Goal: Task Accomplishment & Management: Manage account settings

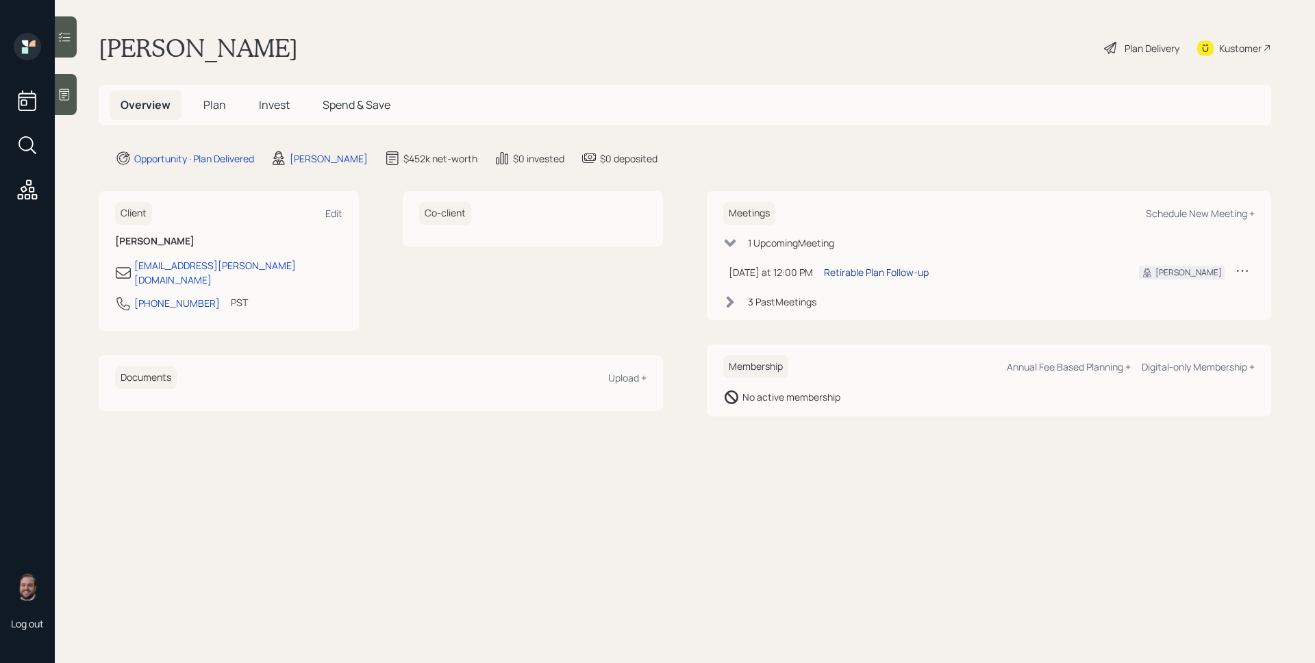
click at [890, 270] on div "Retirable Plan Follow-up" at bounding box center [876, 272] width 105 height 14
click at [1034, 108] on div "Overview Plan Invest Spend & Save" at bounding box center [685, 105] width 1173 height 40
click at [214, 97] on h5 "Plan" at bounding box center [214, 104] width 45 height 29
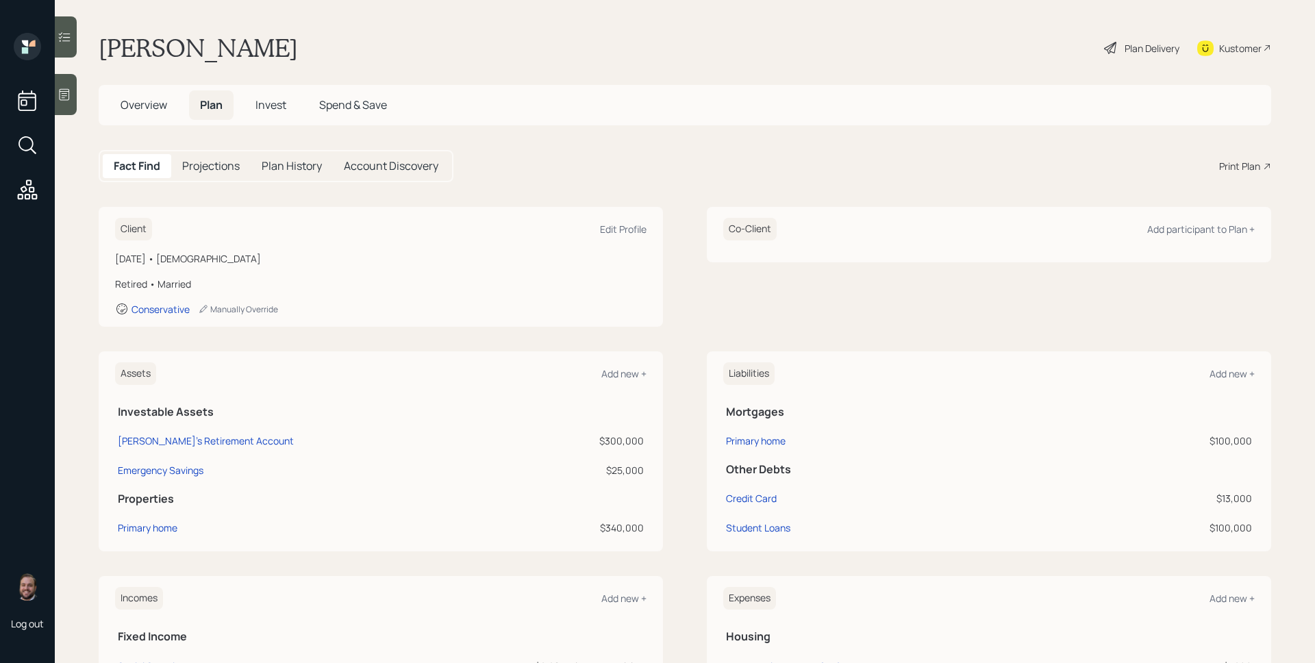
click at [1224, 162] on div "Print Plan" at bounding box center [1239, 166] width 41 height 14
click at [1112, 47] on div "Plan Delivery" at bounding box center [1142, 48] width 78 height 30
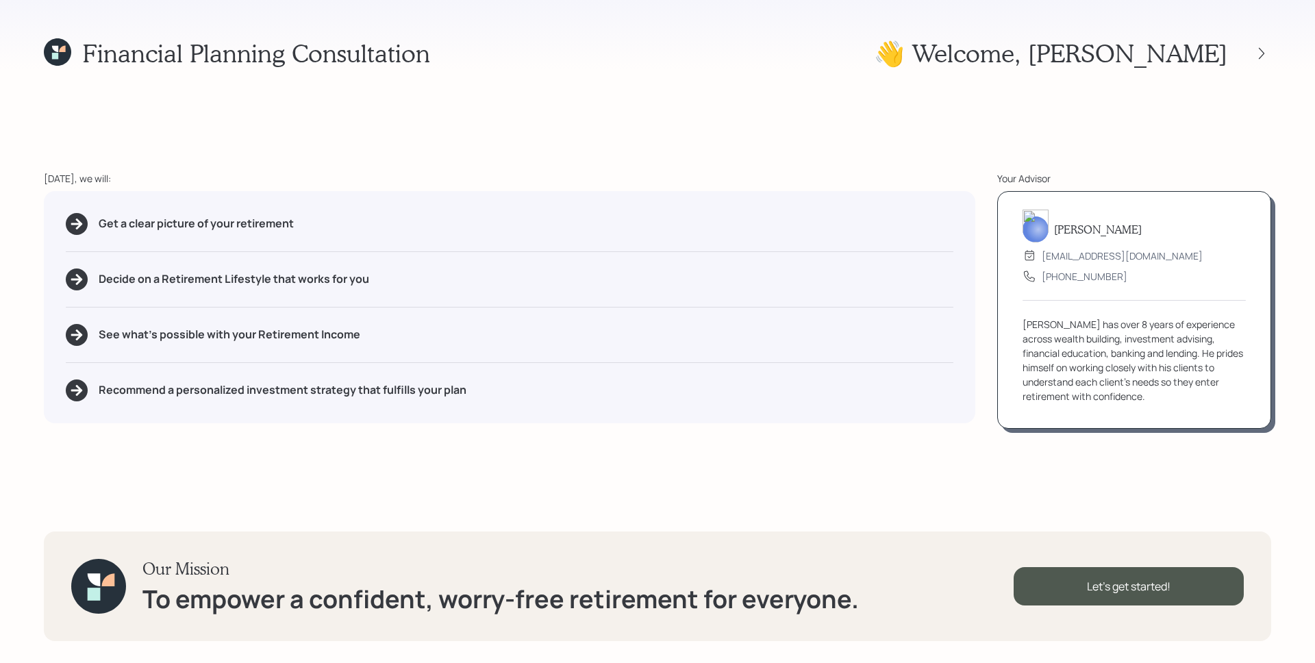
click at [761, 309] on div "Get a clear picture of your retirement Decide on a Retirement Lifestyle that wo…" at bounding box center [509, 307] width 931 height 232
click at [1066, 175] on div "Your Advisor" at bounding box center [1134, 178] width 274 height 14
click at [1266, 61] on div at bounding box center [1261, 53] width 19 height 19
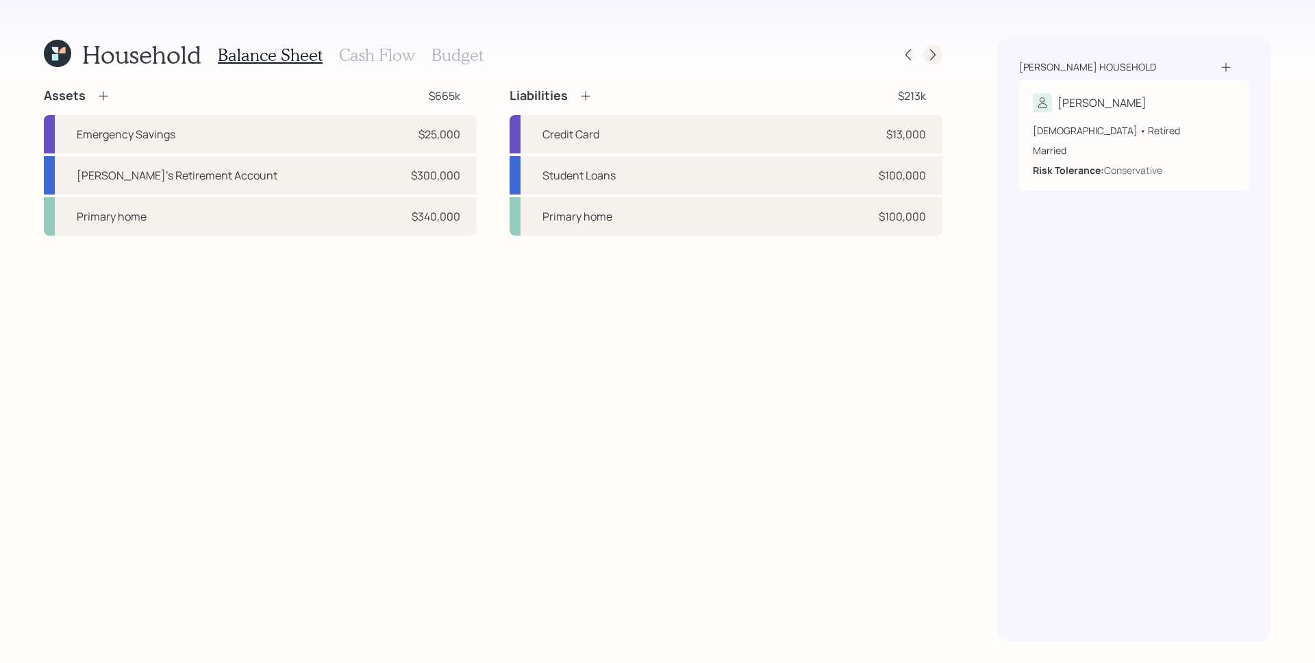
click at [933, 52] on icon at bounding box center [932, 55] width 5 height 12
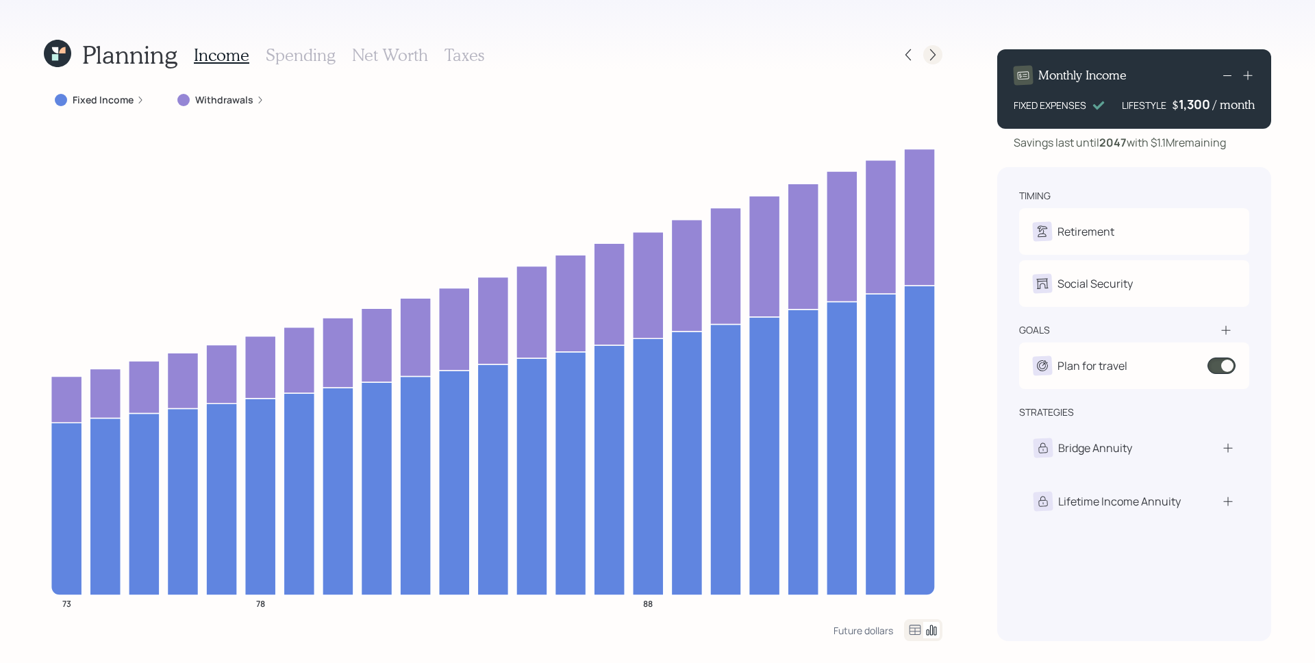
click at [936, 51] on icon at bounding box center [933, 55] width 14 height 14
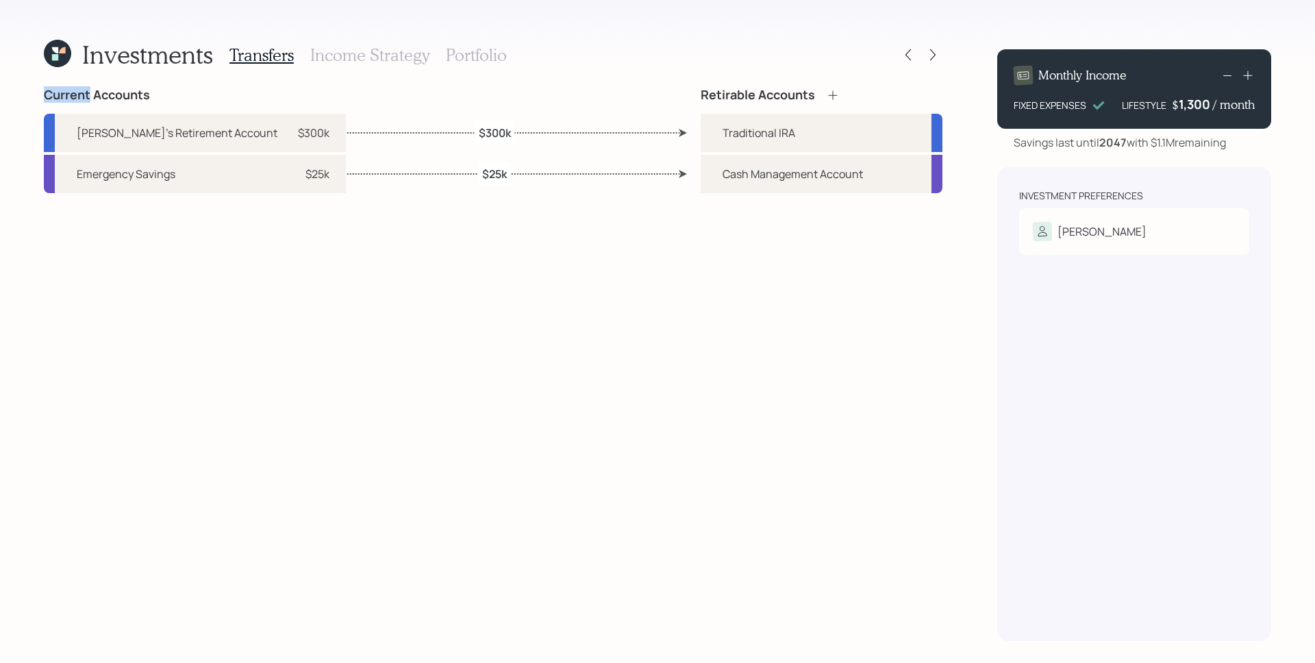
click at [936, 51] on icon at bounding box center [933, 55] width 14 height 14
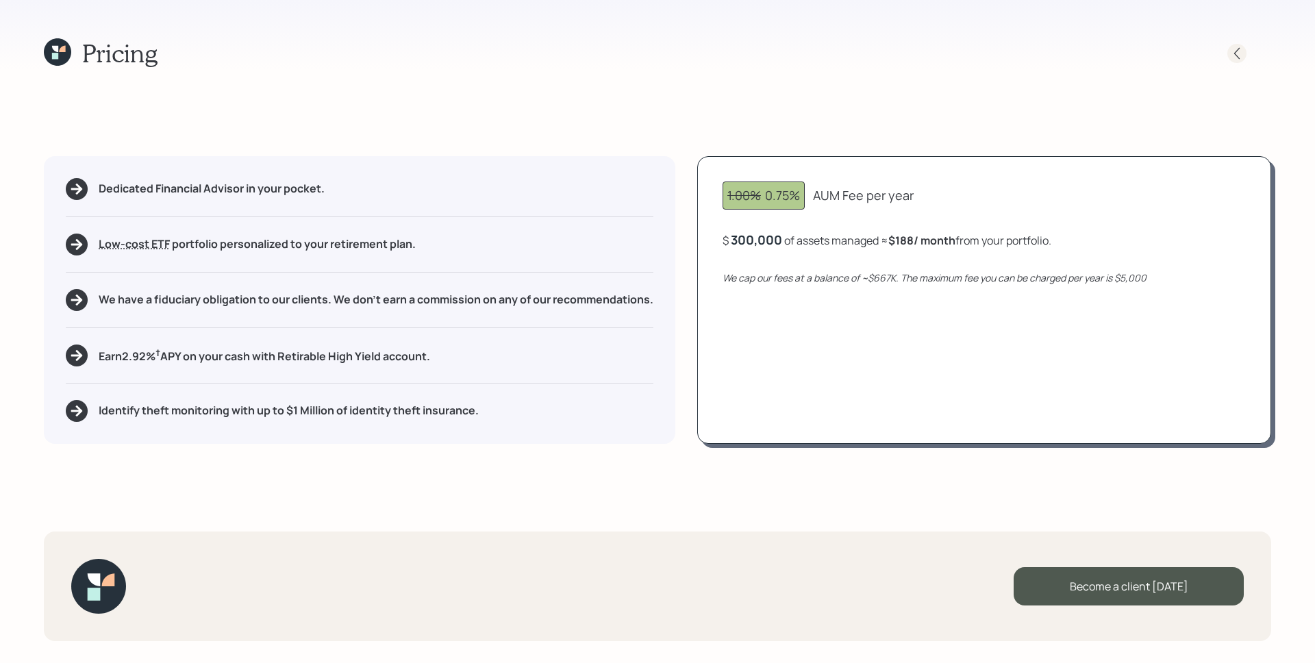
click at [1240, 60] on icon at bounding box center [1237, 54] width 14 height 14
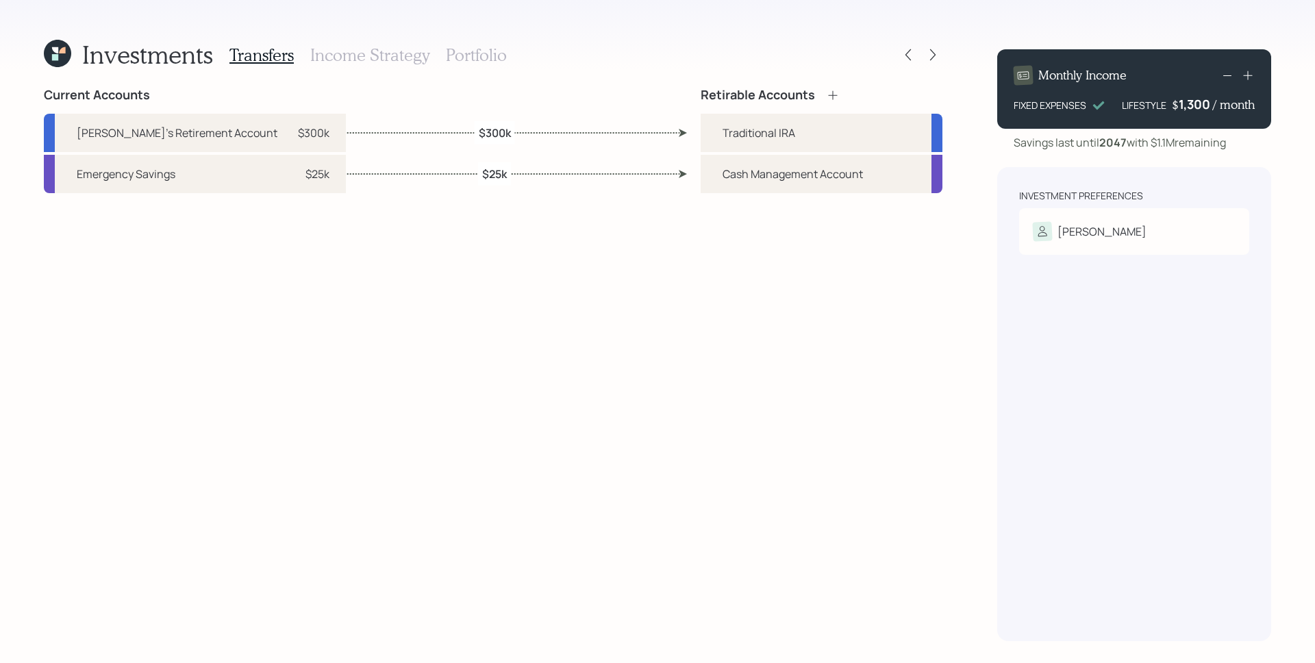
click at [975, 362] on div "Investments Transfers Income Strategy Portfolio Current Accounts Kristine's Ret…" at bounding box center [657, 331] width 1315 height 663
click at [904, 54] on icon at bounding box center [908, 55] width 14 height 14
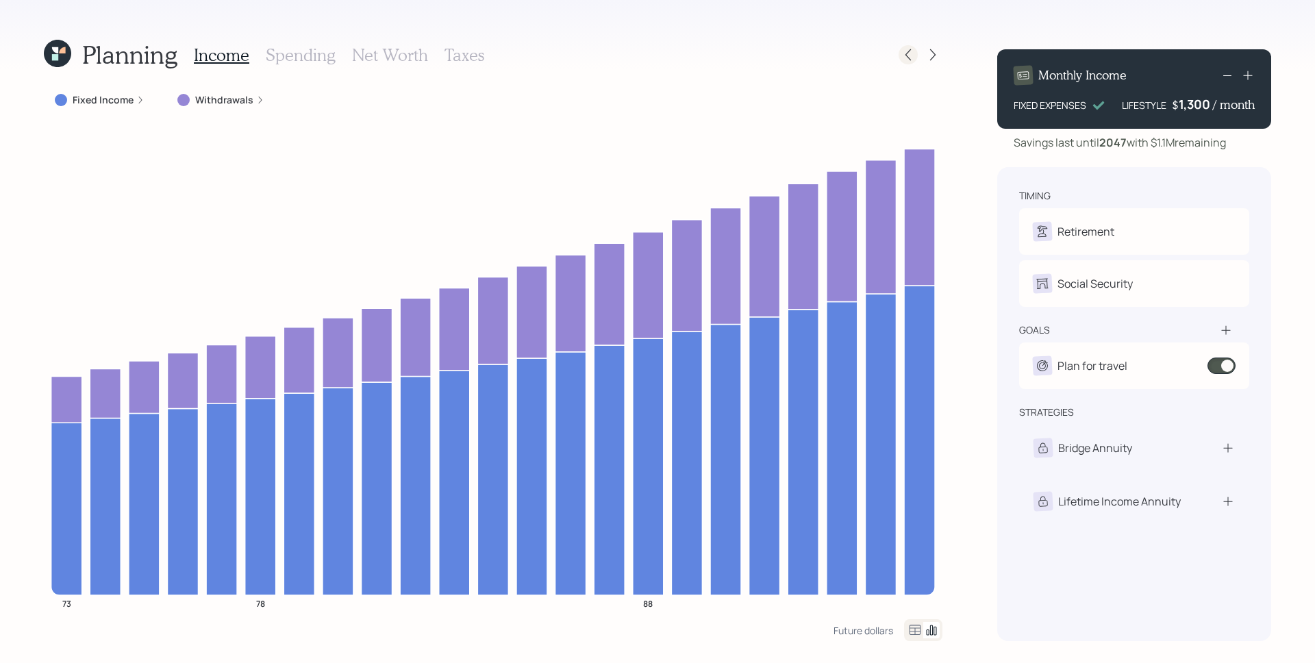
click at [914, 51] on icon at bounding box center [908, 55] width 14 height 14
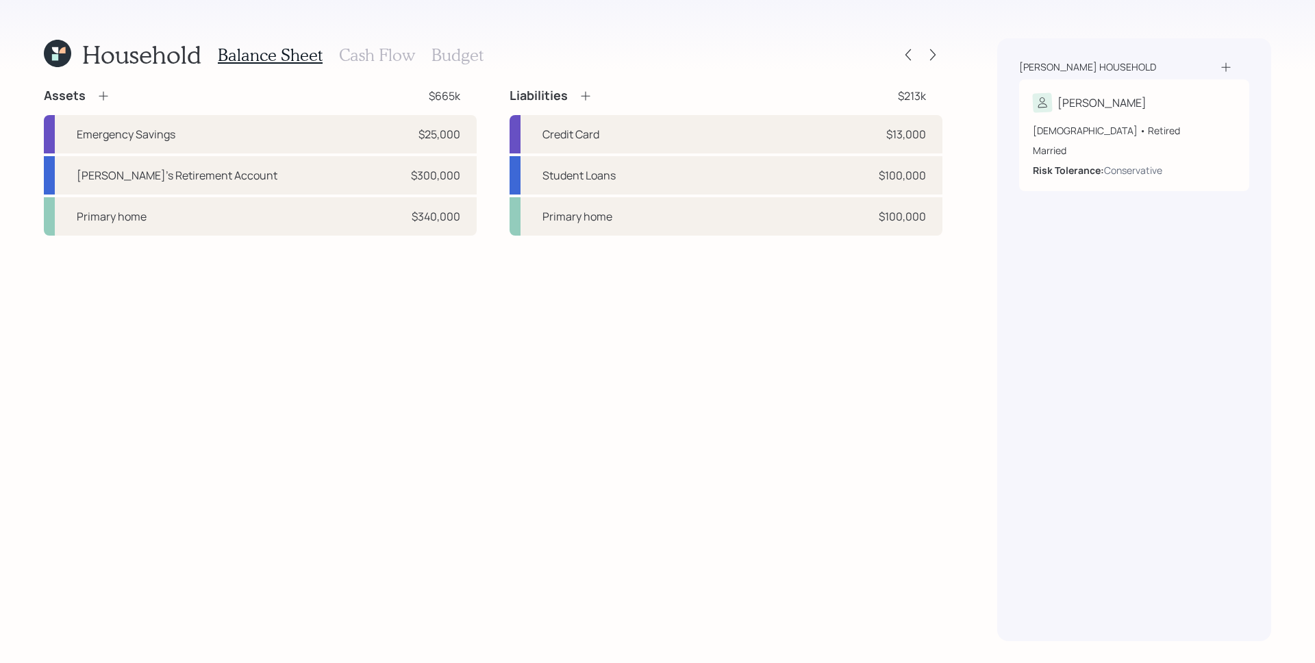
click at [982, 208] on div "Household Balance Sheet Cash Flow Budget Assets $665k Emergency Savings $25,000…" at bounding box center [657, 331] width 1315 height 663
click at [910, 49] on icon at bounding box center [907, 55] width 5 height 12
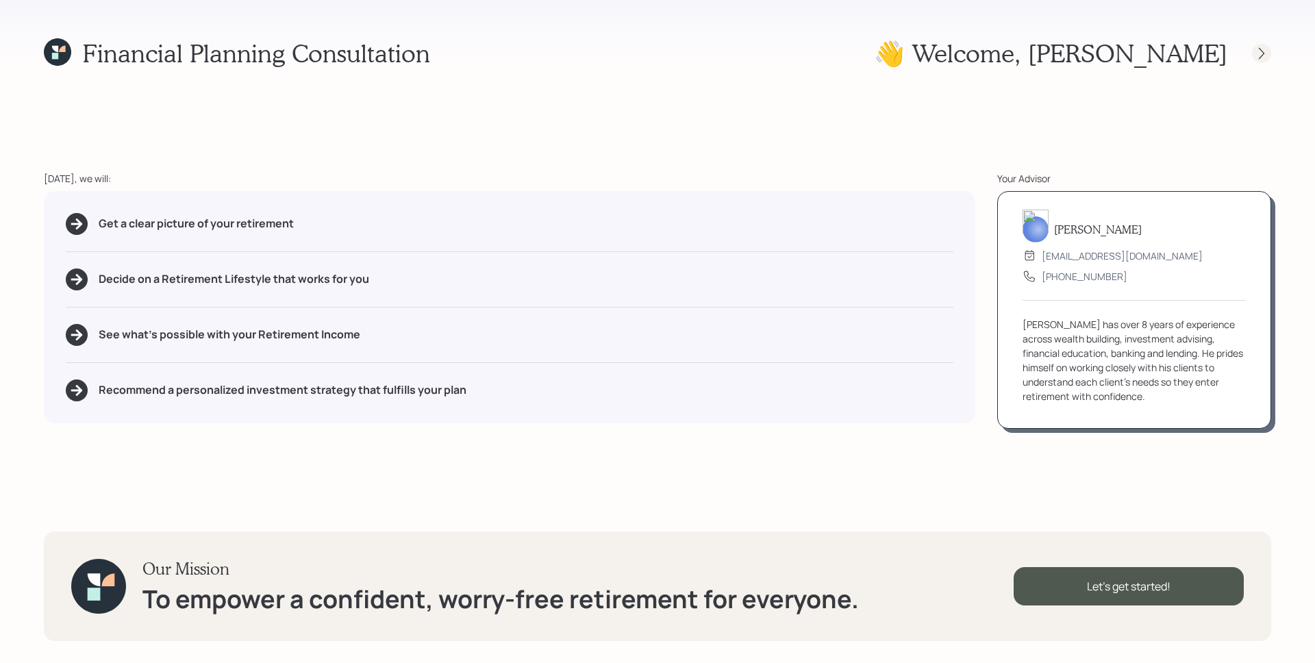
click at [1262, 52] on icon at bounding box center [1262, 54] width 14 height 14
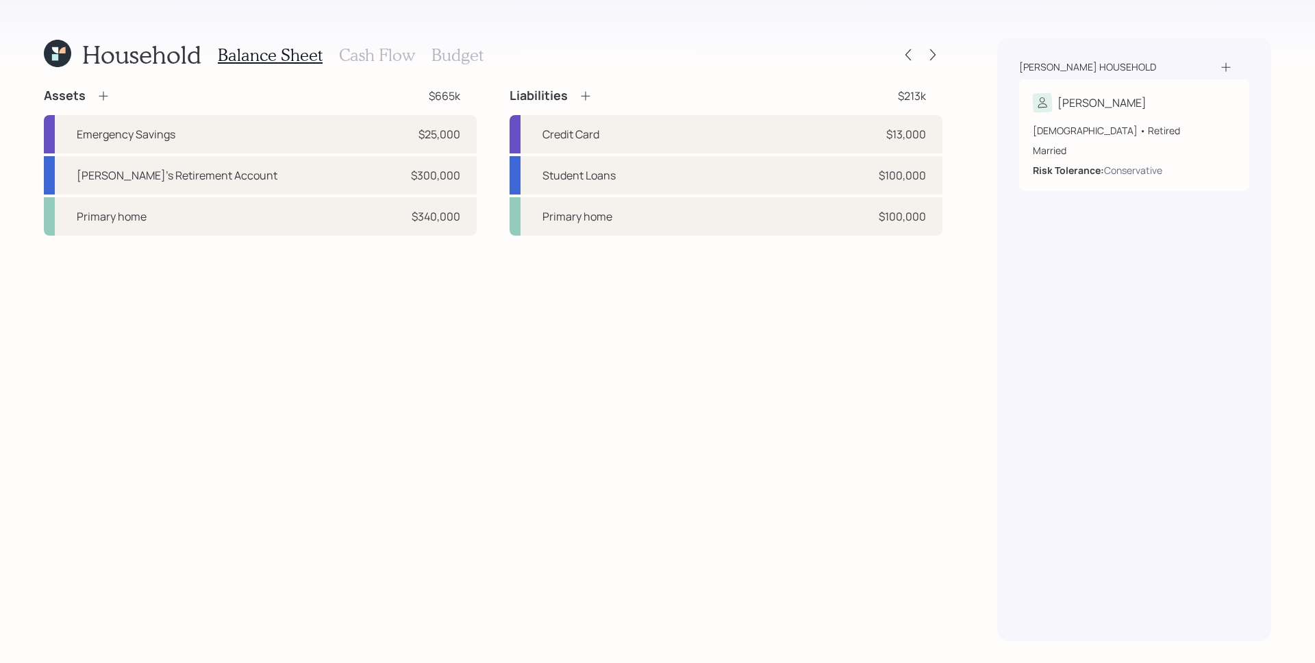
click at [958, 38] on div "Household Balance Sheet Cash Flow Budget Assets $665k Emergency Savings $25,000…" at bounding box center [657, 331] width 1315 height 663
click at [980, 421] on div "Household Balance Sheet Cash Flow Budget Assets $665k Emergency Savings $25,000…" at bounding box center [657, 331] width 1315 height 663
click at [728, 398] on div "Assets $665k Emergency Savings $25,000 Kristine's Retirement Account $300,000 P…" at bounding box center [493, 364] width 899 height 553
click at [926, 53] on icon at bounding box center [933, 55] width 14 height 14
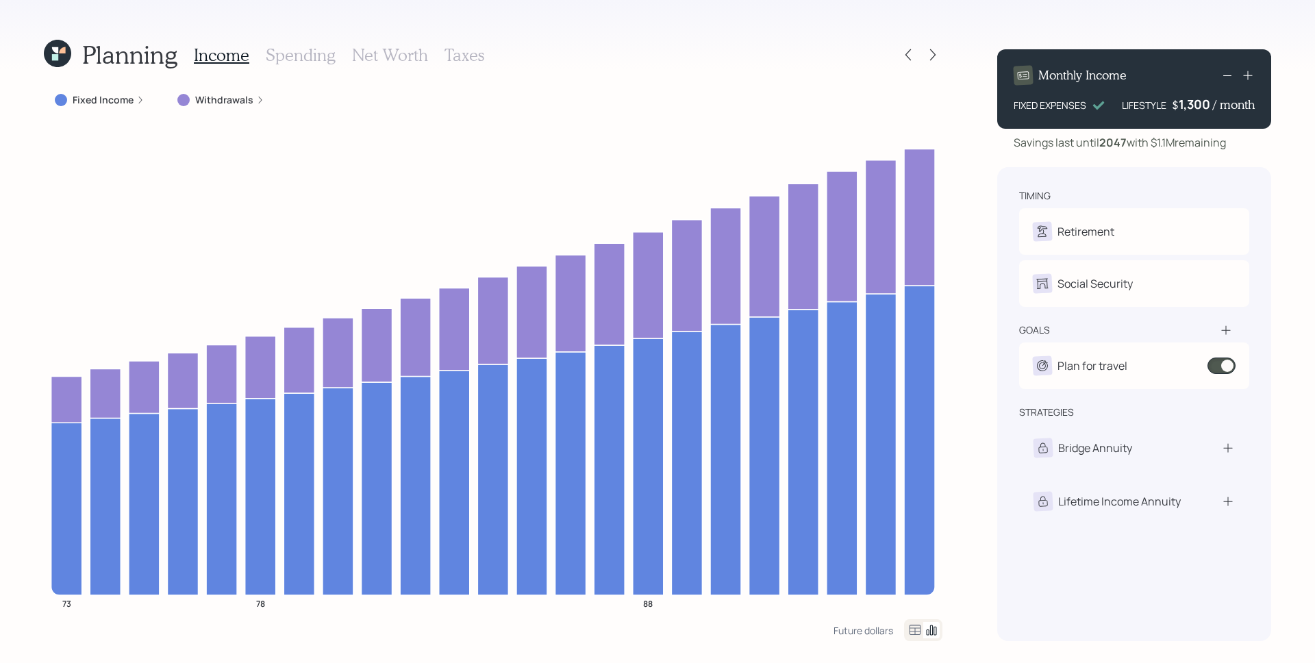
click at [113, 101] on label "Fixed Income" at bounding box center [103, 100] width 61 height 14
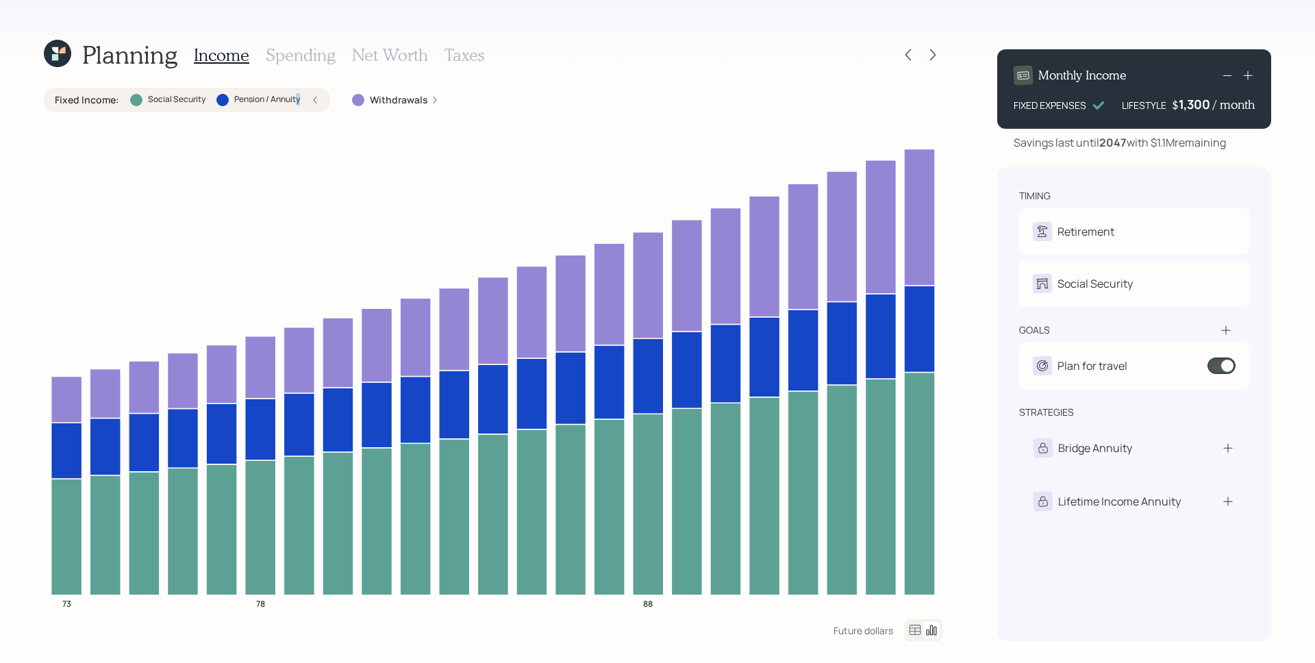
click at [297, 99] on label "Pension / Annuity" at bounding box center [267, 100] width 66 height 12
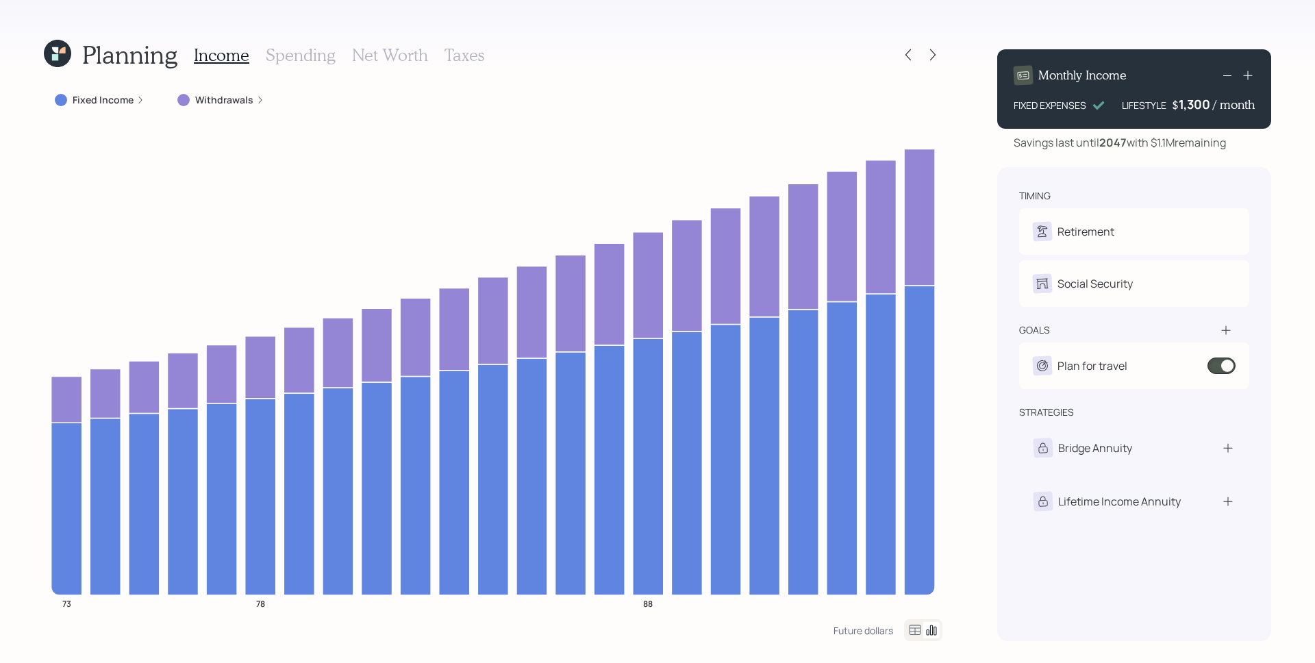
click at [256, 102] on icon at bounding box center [260, 100] width 8 height 8
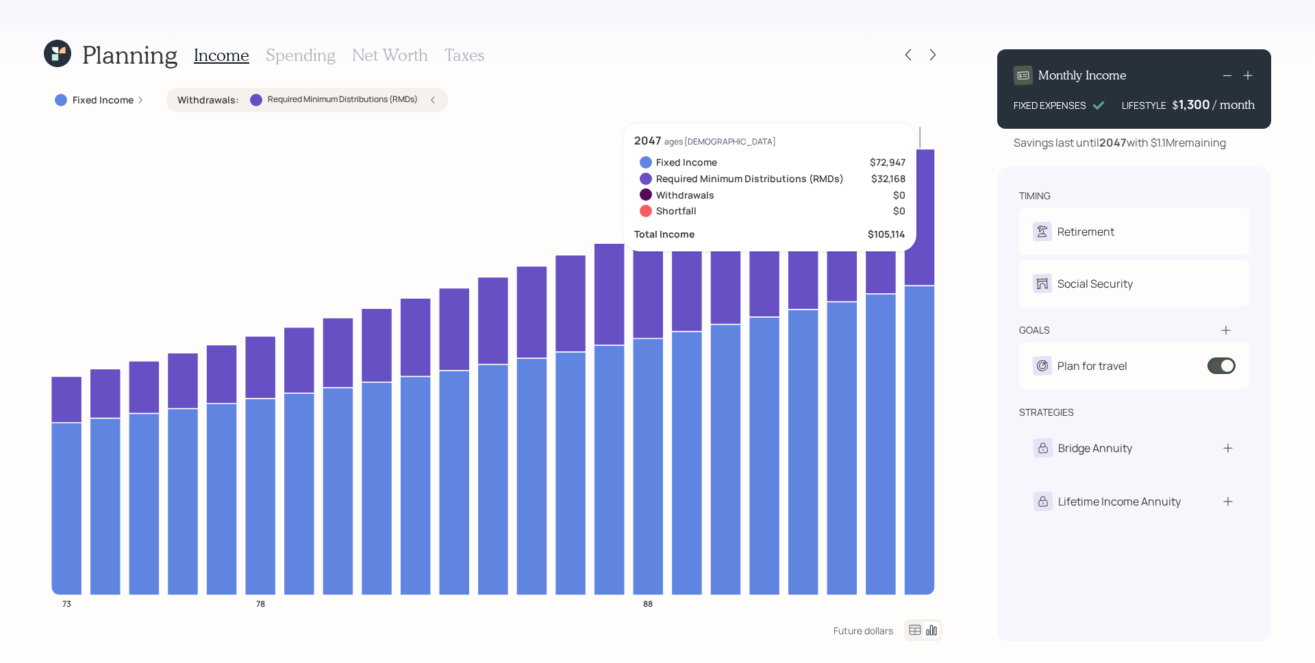
click at [1225, 329] on icon at bounding box center [1225, 329] width 9 height 9
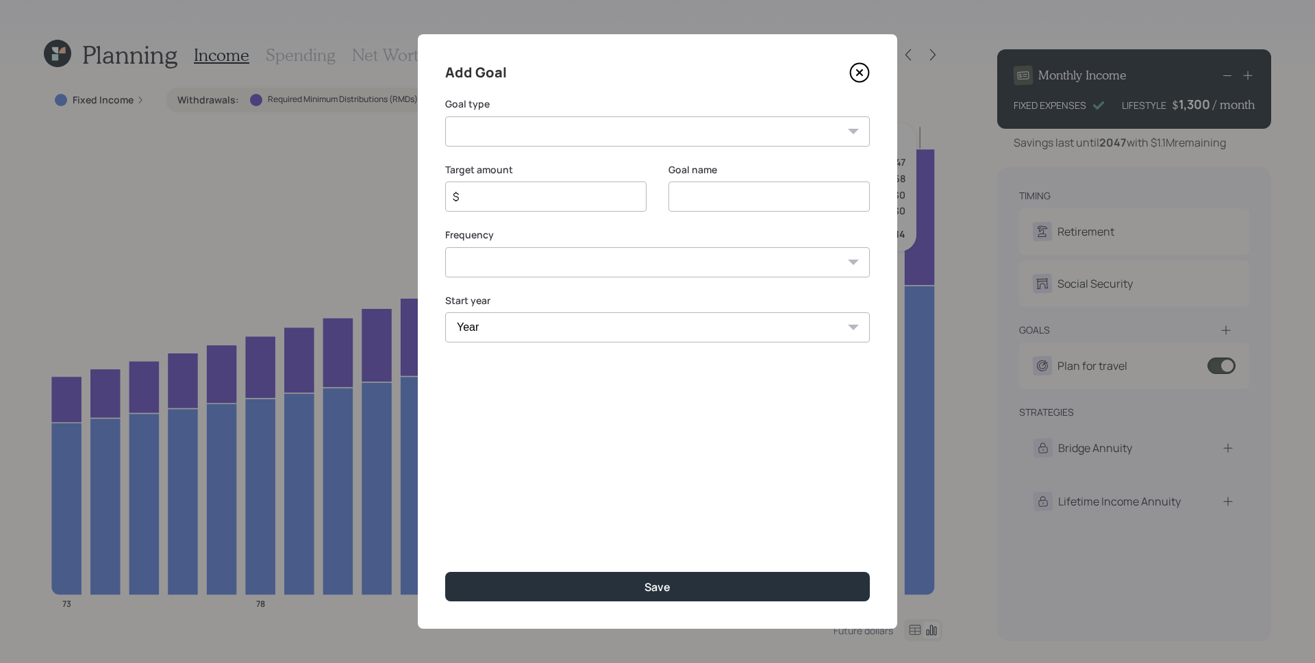
click at [489, 127] on select "Create an emergency fund Donate to charity Purchase a home Make a purchase Supp…" at bounding box center [657, 131] width 425 height 30
select select "other"
click at [445, 116] on select "Create an emergency fund Donate to charity Purchase a home Make a purchase Supp…" at bounding box center [657, 131] width 425 height 30
click at [779, 199] on input "Other" at bounding box center [768, 197] width 201 height 30
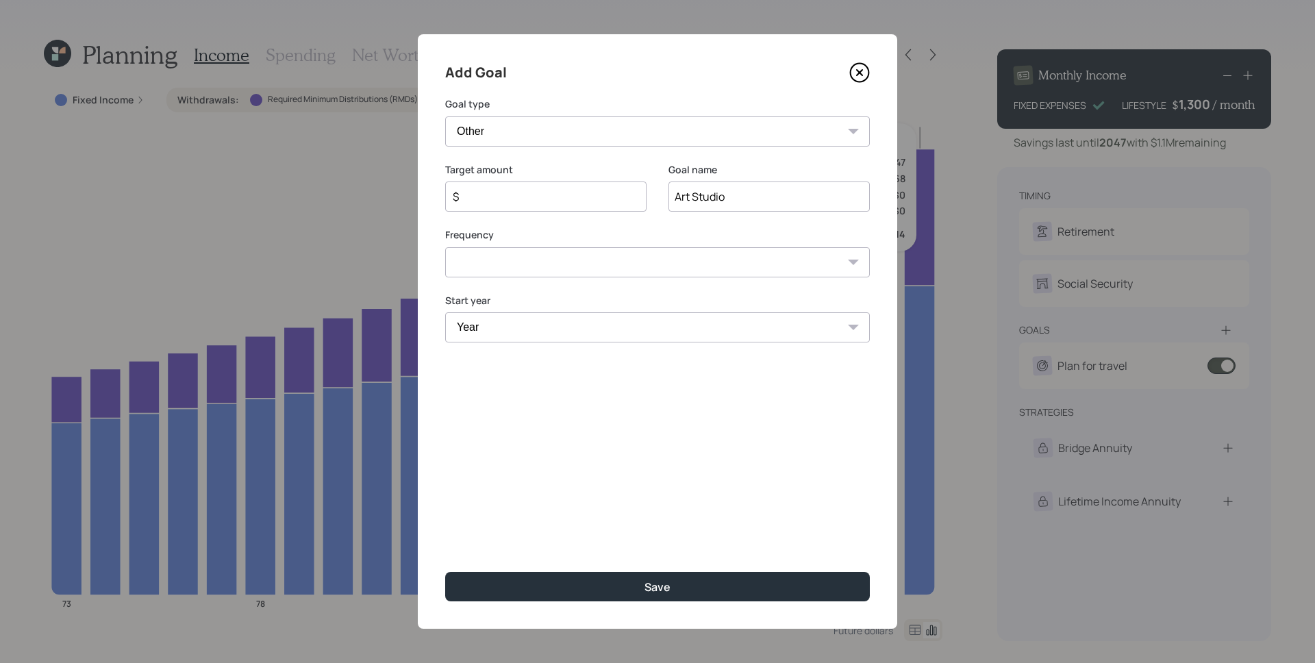
type input "Art Studio"
click at [536, 197] on input "$" at bounding box center [540, 196] width 178 height 16
type input "$ 25,000"
click at [532, 255] on select "One time Every 1 year Every 2 years Every 3 years Every 4 years Every 5 years E…" at bounding box center [657, 262] width 425 height 30
select select "0"
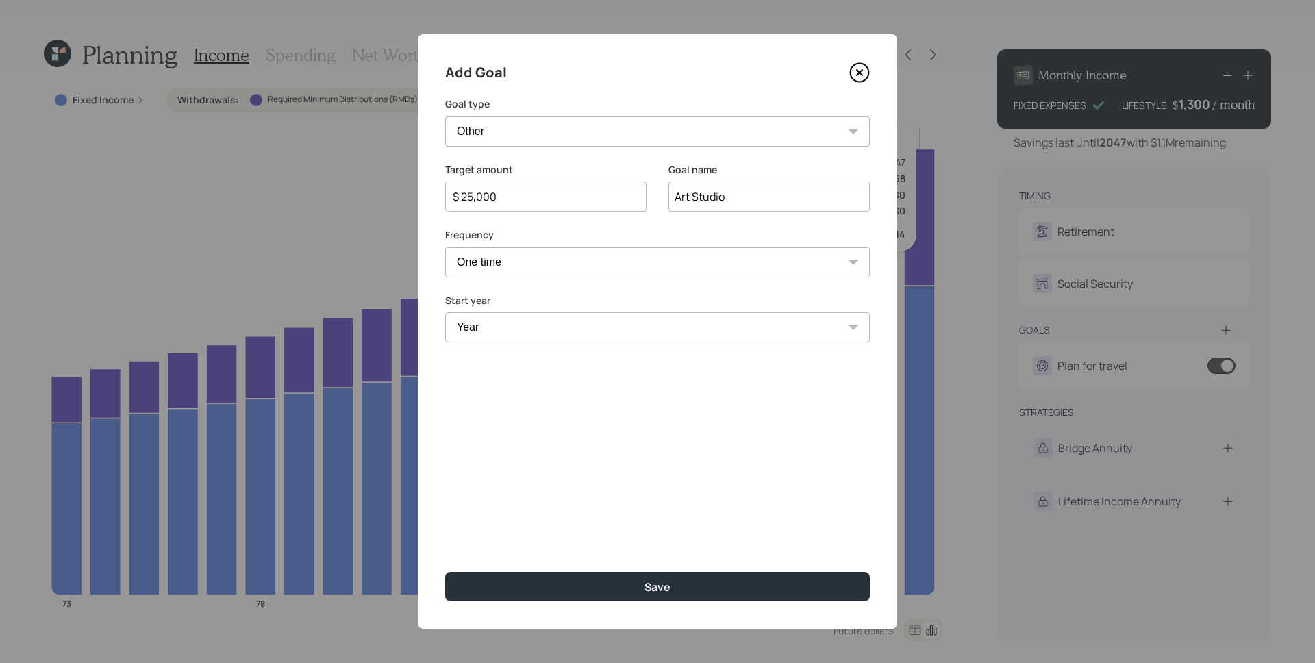
click at [445, 247] on select "One time Every 1 year Every 2 years Every 3 years Every 4 years Every 5 years E…" at bounding box center [657, 262] width 425 height 30
click at [496, 292] on div "Add Goal Goal type Create an emergency fund Donate to charity Purchase a home M…" at bounding box center [657, 331] width 479 height 595
click at [506, 328] on select "Year 2025 2026 2027 2028 2029 2030 2031 2032 2033 2034 2035 2036 2037 2038 2039…" at bounding box center [657, 327] width 425 height 30
select select "2026"
click at [445, 312] on select "Year 2025 2026 2027 2028 2029 2030 2031 2032 2033 2034 2035 2036 2037 2038 2039…" at bounding box center [657, 327] width 425 height 30
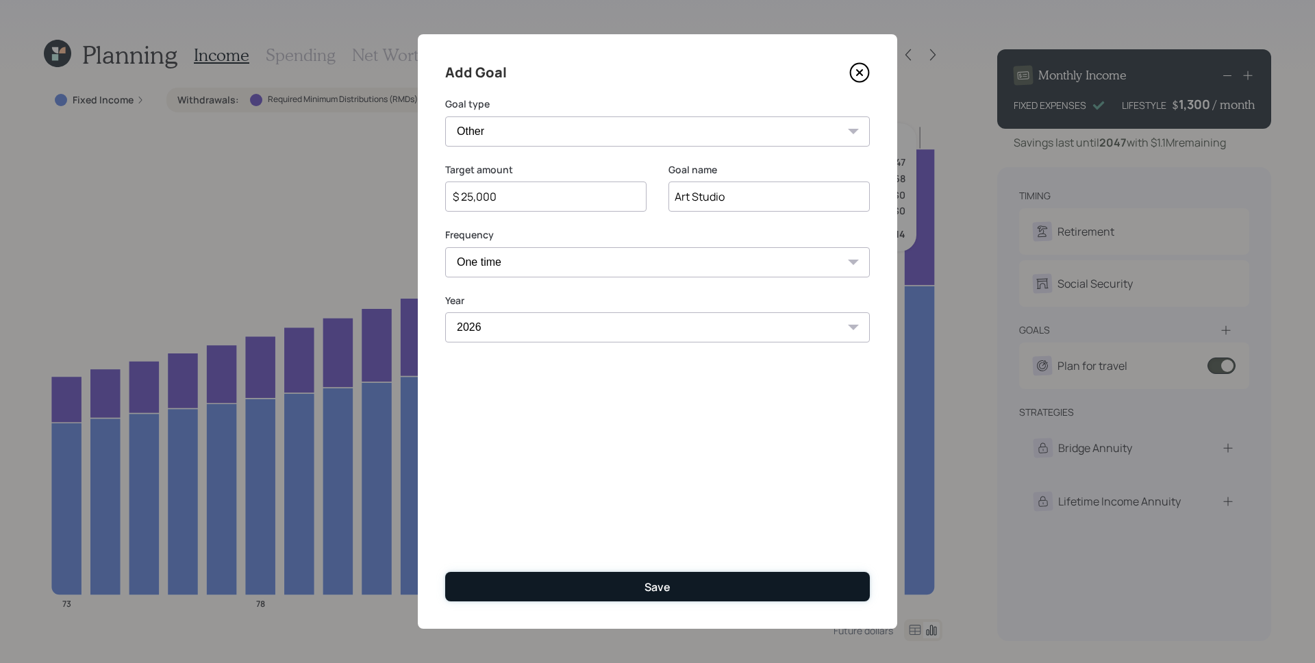
click at [665, 594] on div "Save" at bounding box center [658, 586] width 26 height 15
type input "$"
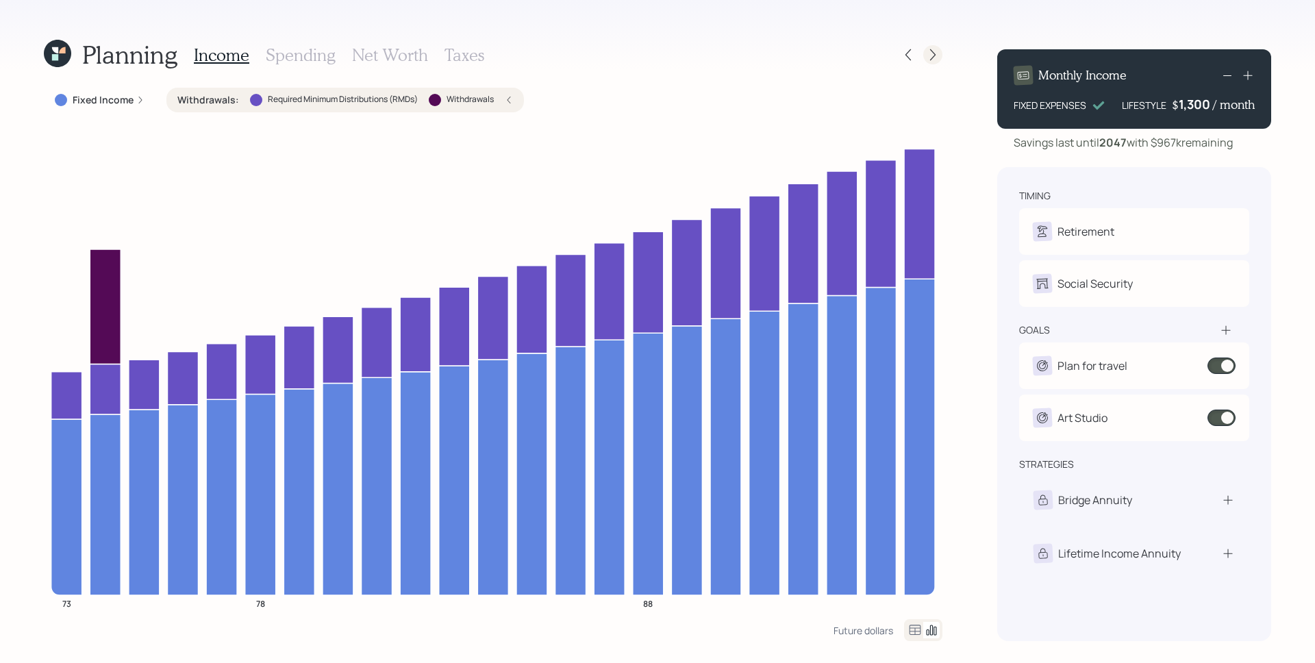
click at [936, 50] on icon at bounding box center [933, 55] width 14 height 14
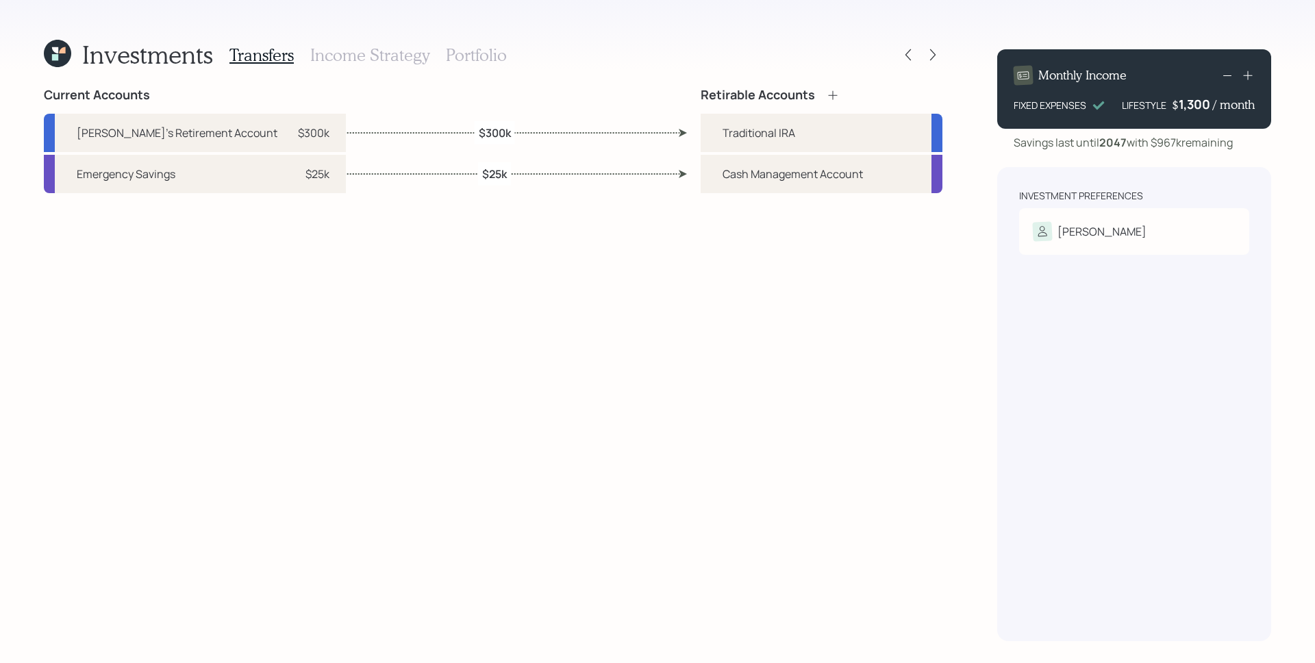
click at [485, 51] on h3 "Portfolio" at bounding box center [476, 55] width 61 height 20
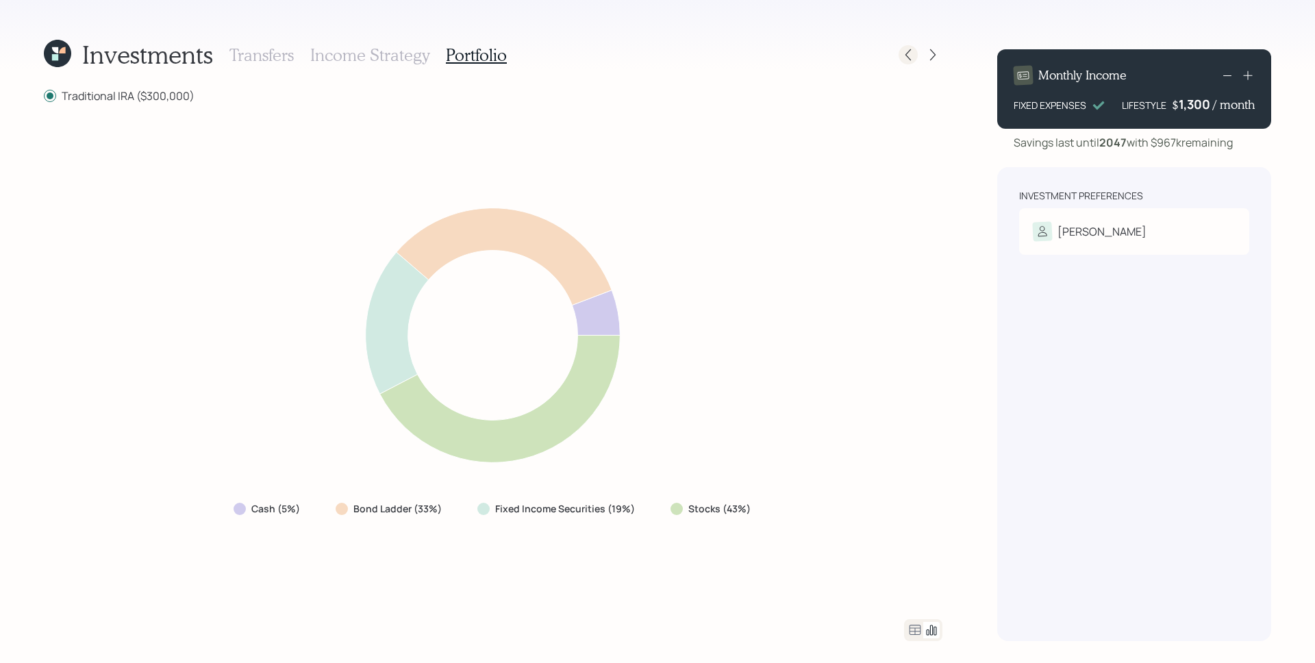
click at [908, 53] on icon at bounding box center [908, 55] width 14 height 14
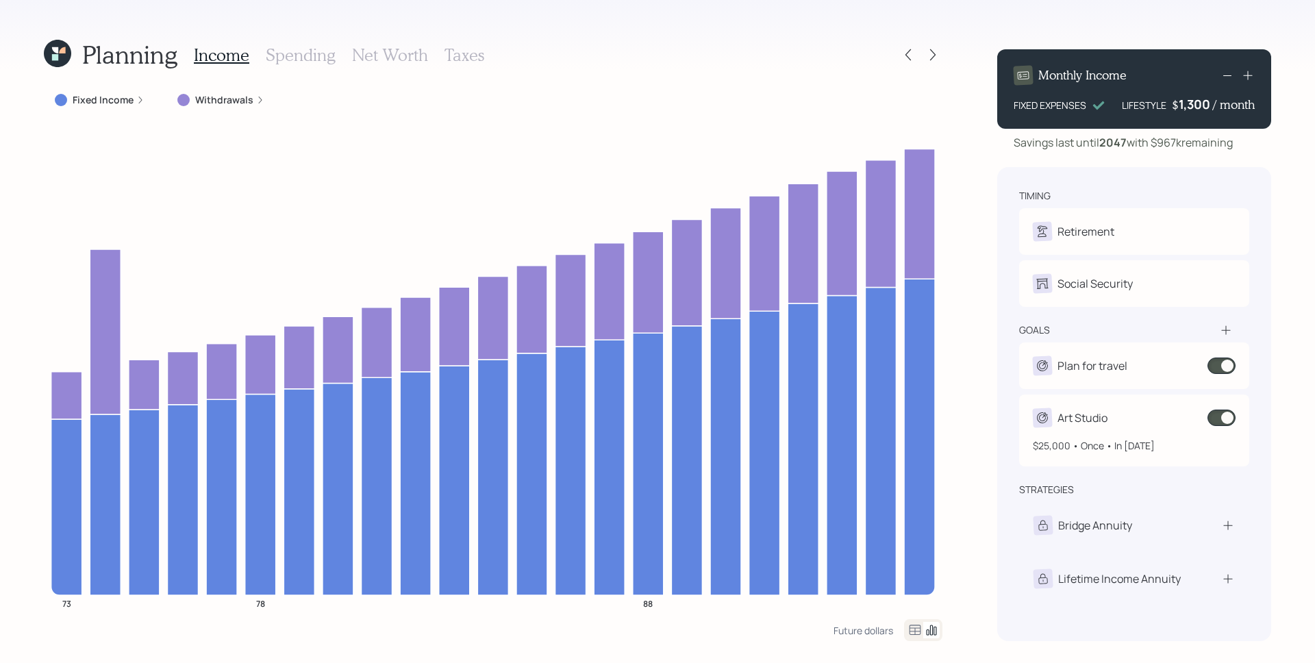
click at [1223, 433] on div "Art Studio $25,000 • Once • In 2026" at bounding box center [1134, 431] width 230 height 72
select select "0"
select select "2026"
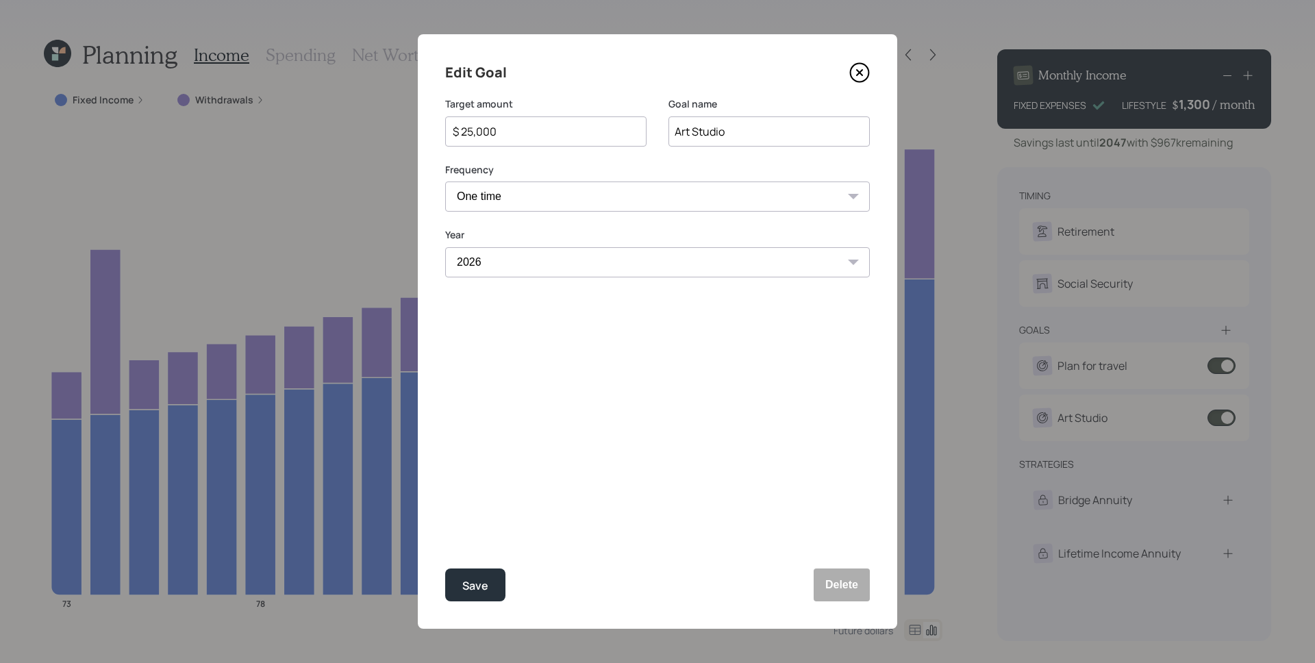
click at [867, 70] on icon at bounding box center [859, 72] width 21 height 21
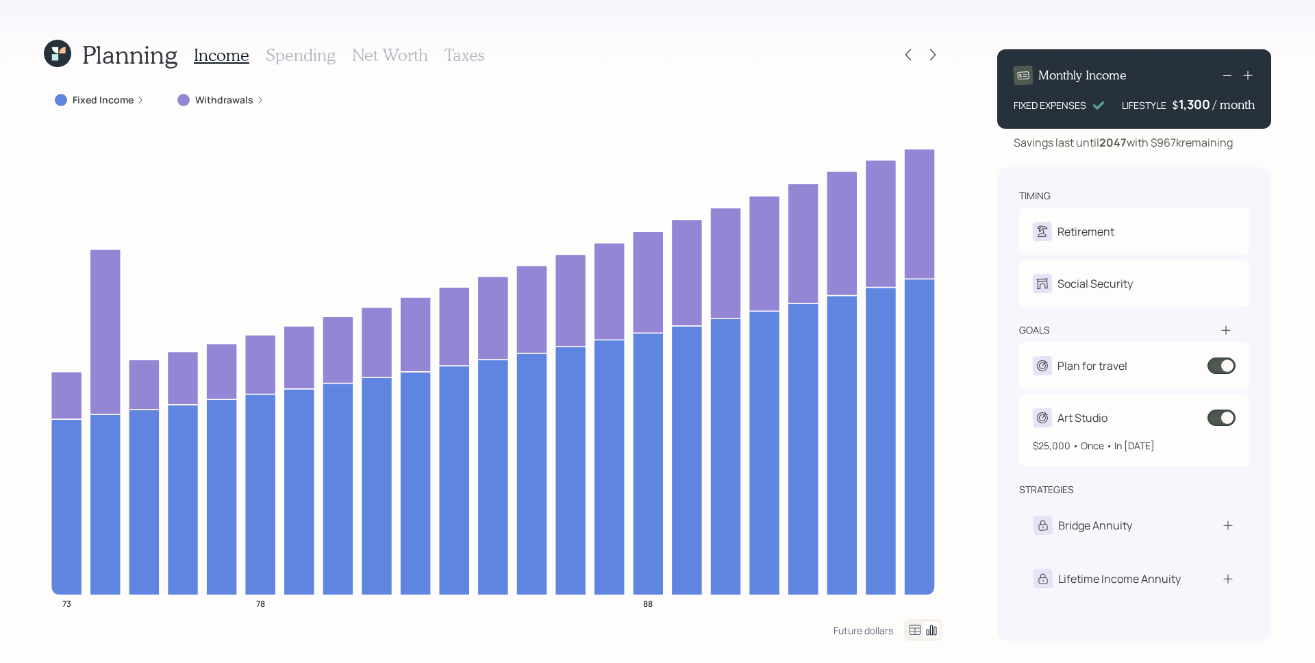
click at [1226, 420] on span at bounding box center [1222, 418] width 28 height 16
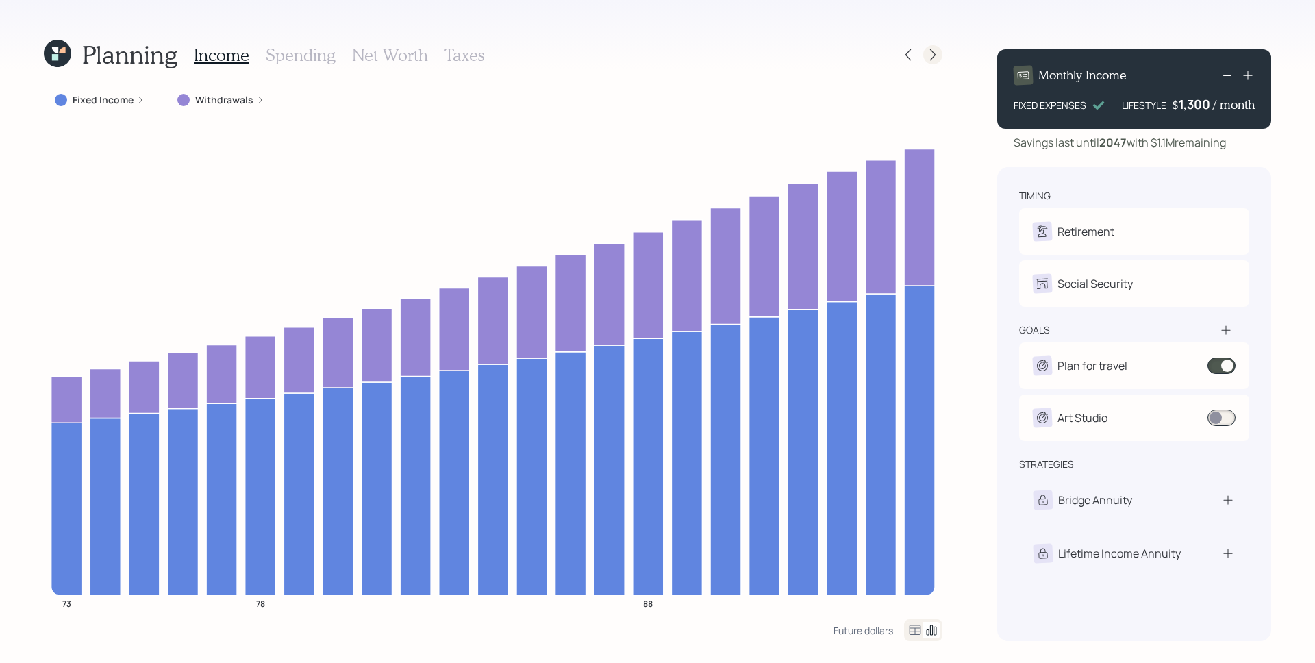
click at [936, 55] on icon at bounding box center [933, 55] width 14 height 14
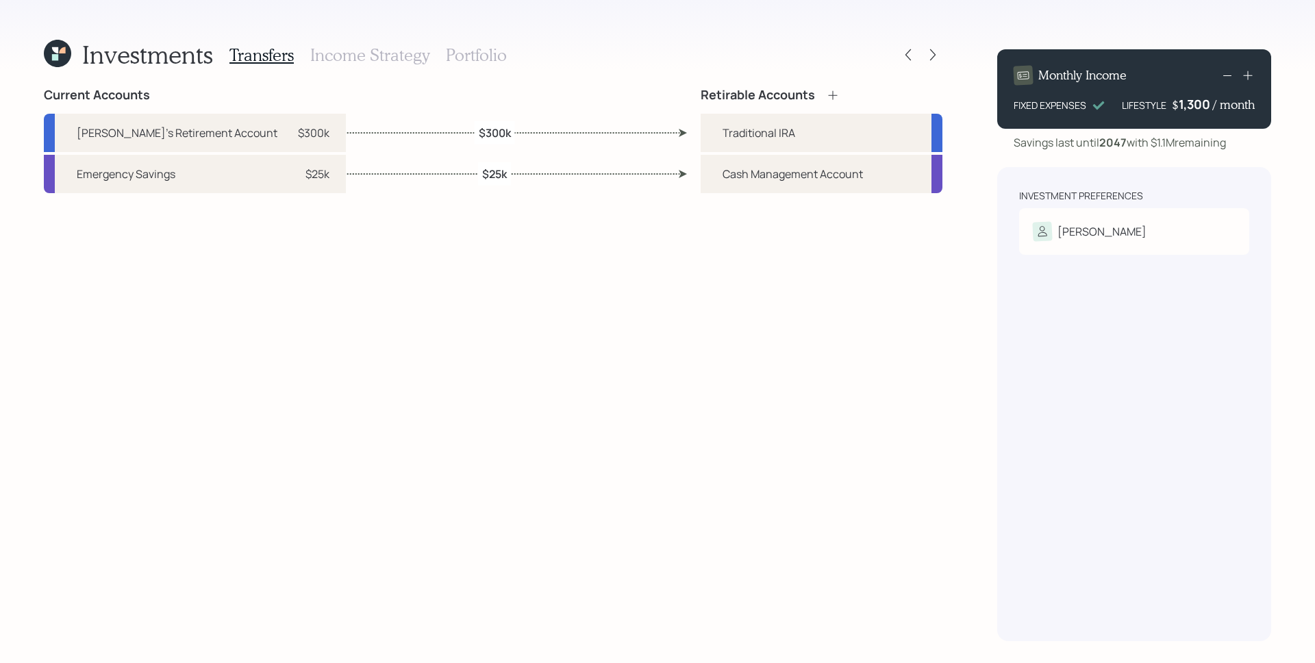
click at [475, 50] on h3 "Portfolio" at bounding box center [476, 55] width 61 height 20
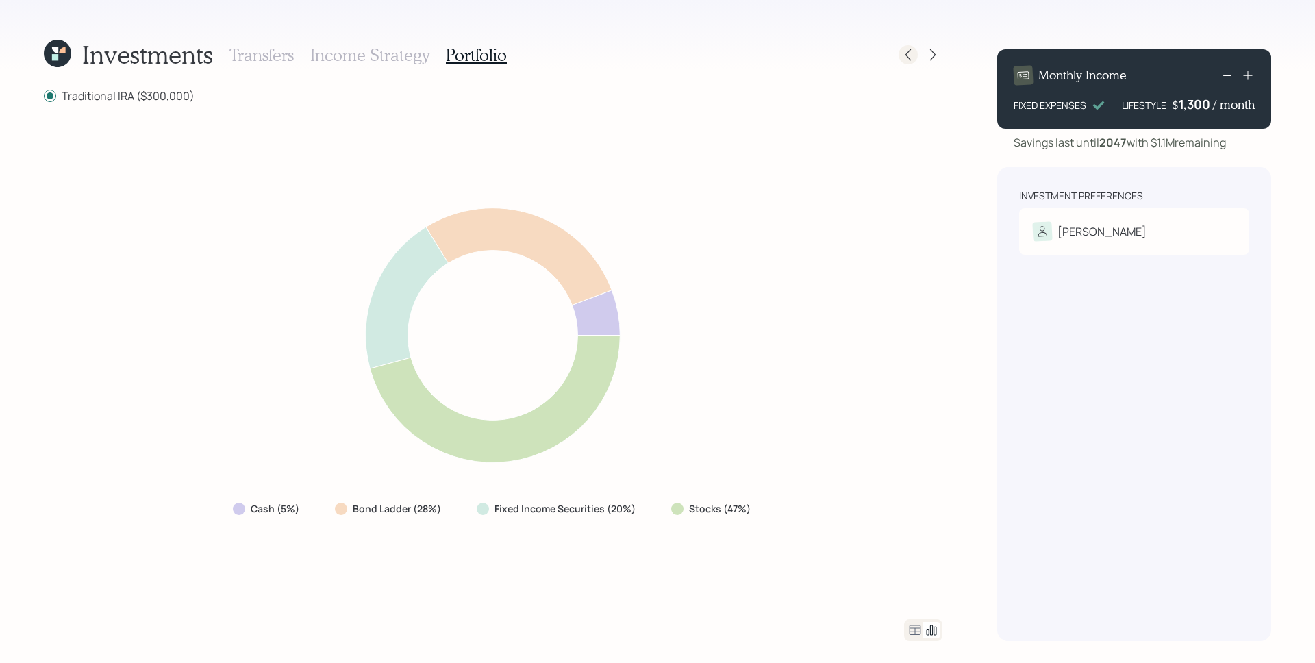
click at [912, 49] on icon at bounding box center [908, 55] width 14 height 14
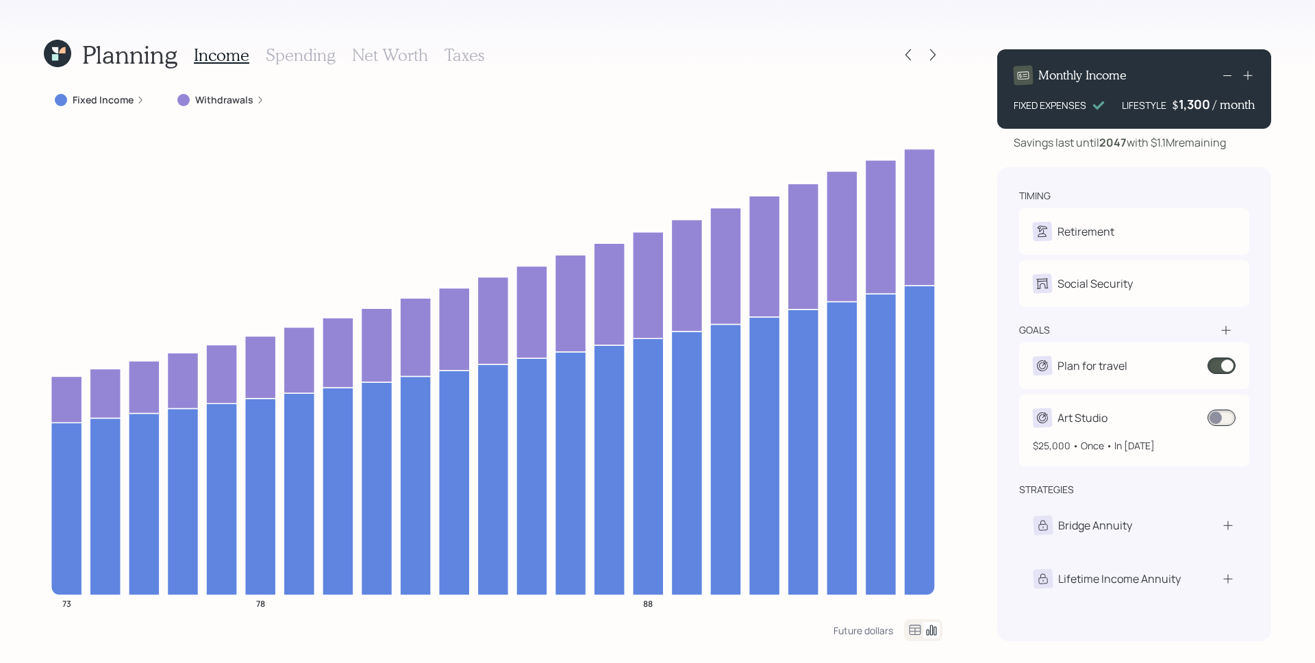
click at [1221, 419] on span at bounding box center [1222, 418] width 28 height 16
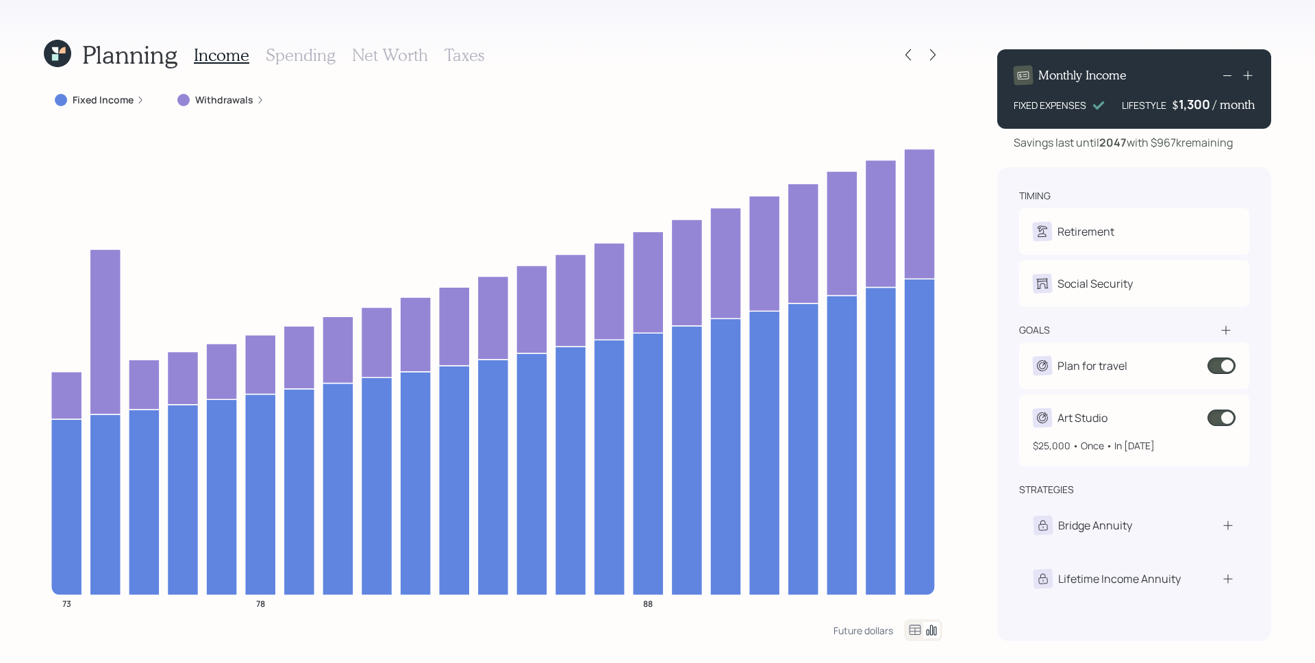
click at [1099, 425] on div "Art Studio" at bounding box center [1083, 418] width 50 height 16
select select "0"
select select "2026"
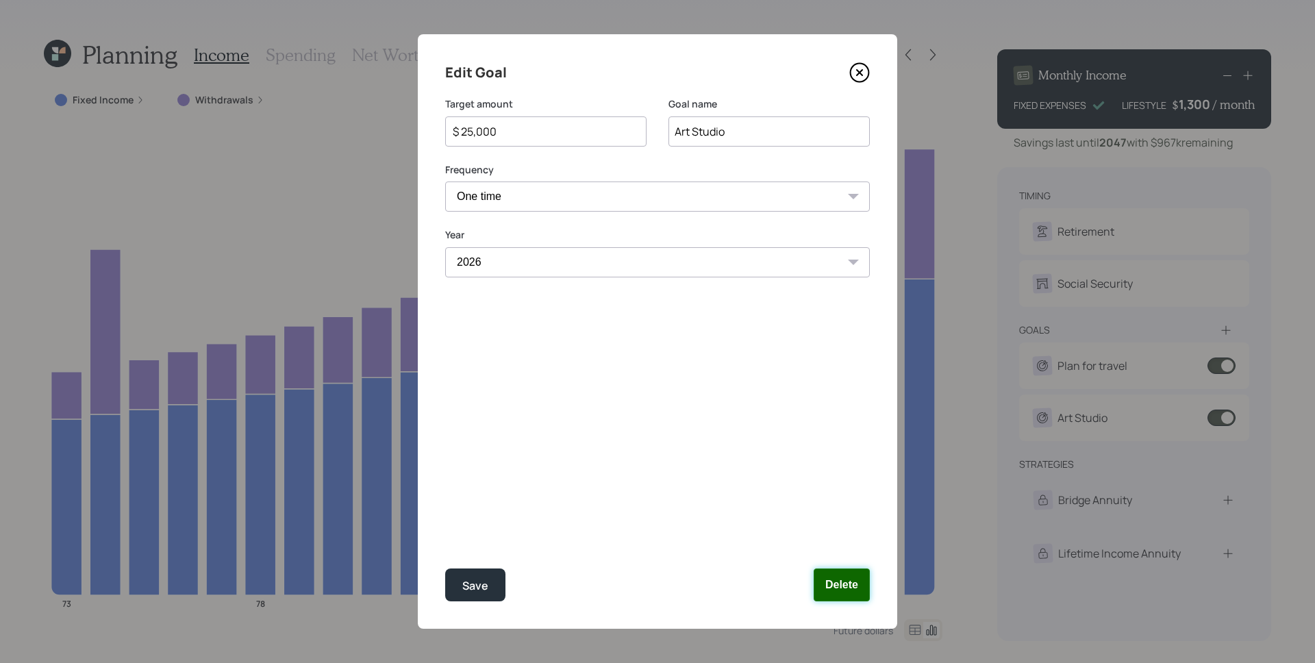
click at [829, 588] on button "Delete" at bounding box center [842, 584] width 56 height 33
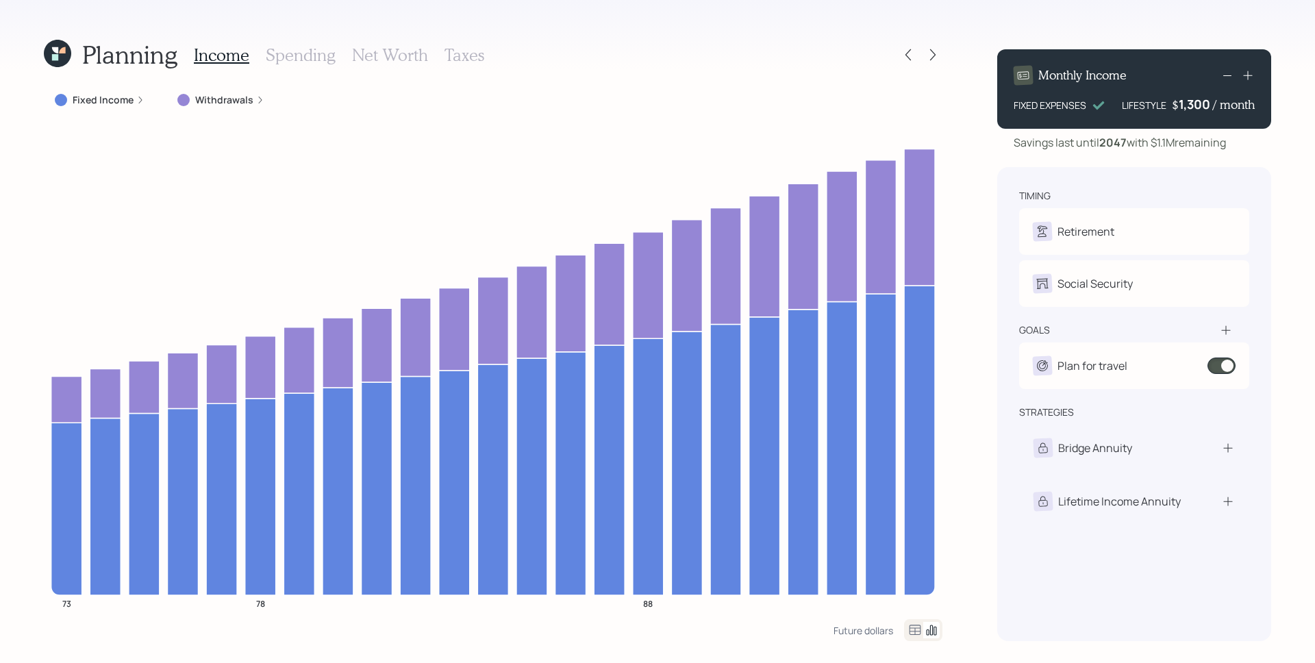
click at [977, 303] on div "Planning Income Spending Net Worth Taxes Fixed Income Withdrawals 73 78 88 Futu…" at bounding box center [657, 331] width 1315 height 663
click at [916, 55] on div at bounding box center [908, 54] width 19 height 19
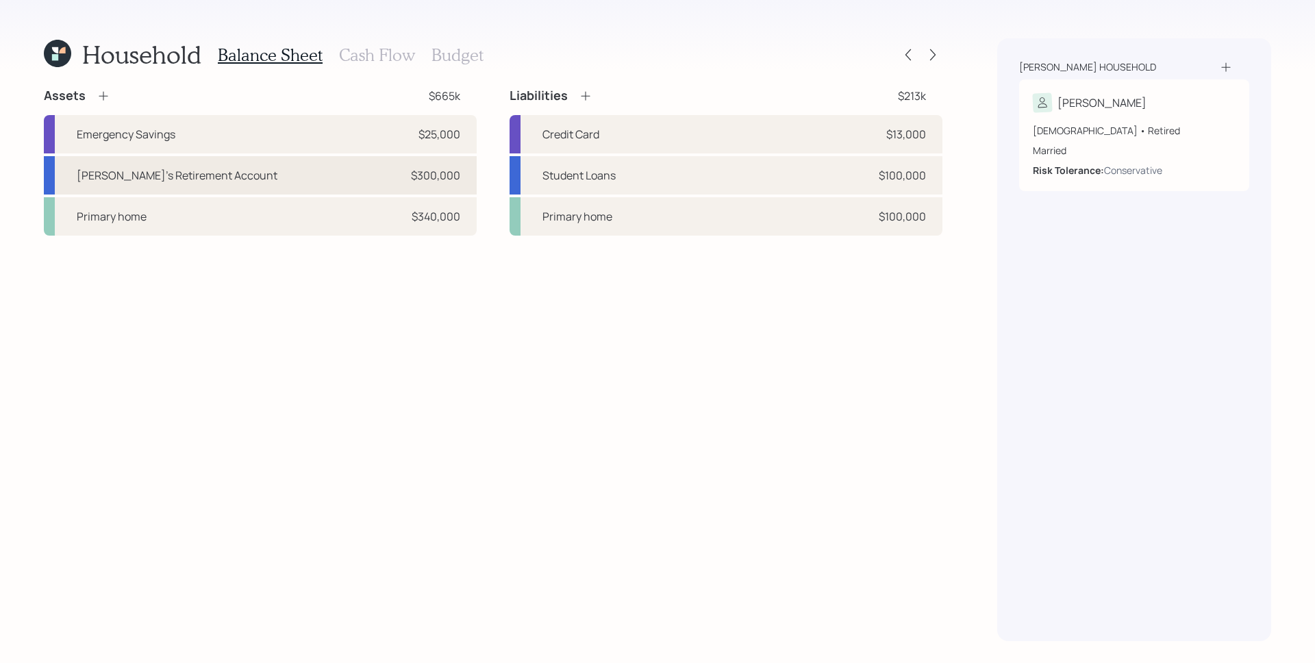
click at [275, 182] on div "Kristine's Retirement Account $300,000" at bounding box center [260, 175] width 433 height 38
select select "ira"
select select "balanced"
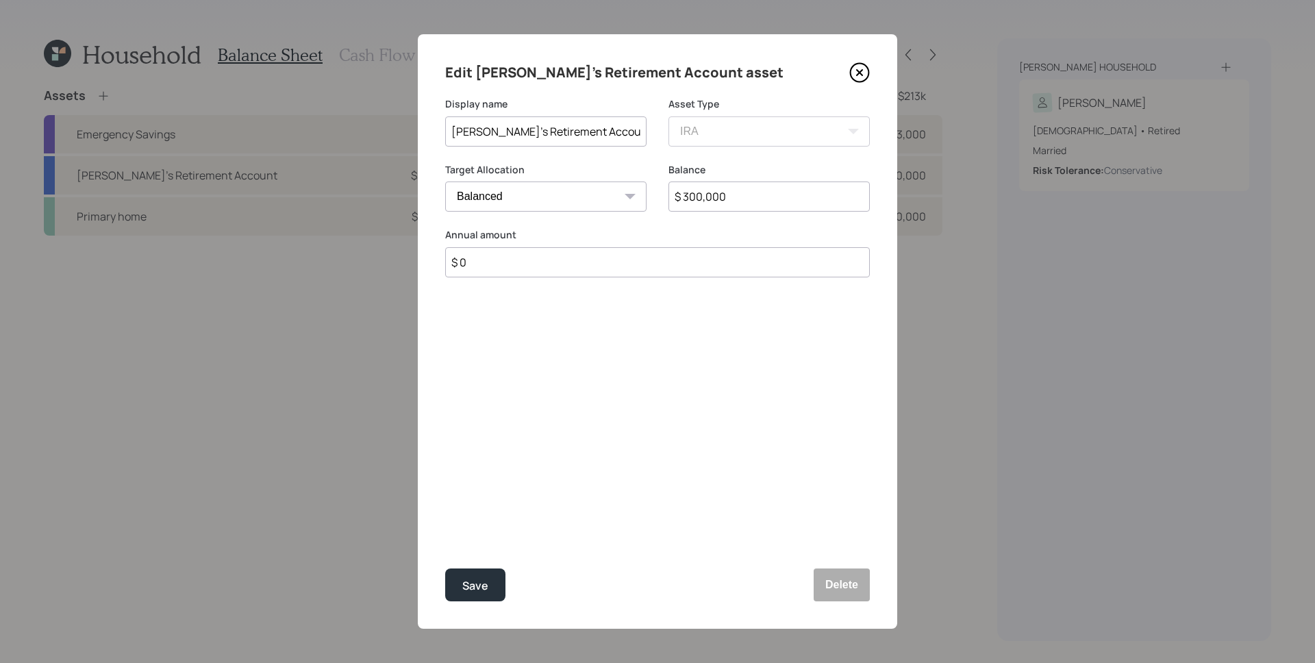
click at [863, 71] on icon at bounding box center [859, 72] width 21 height 21
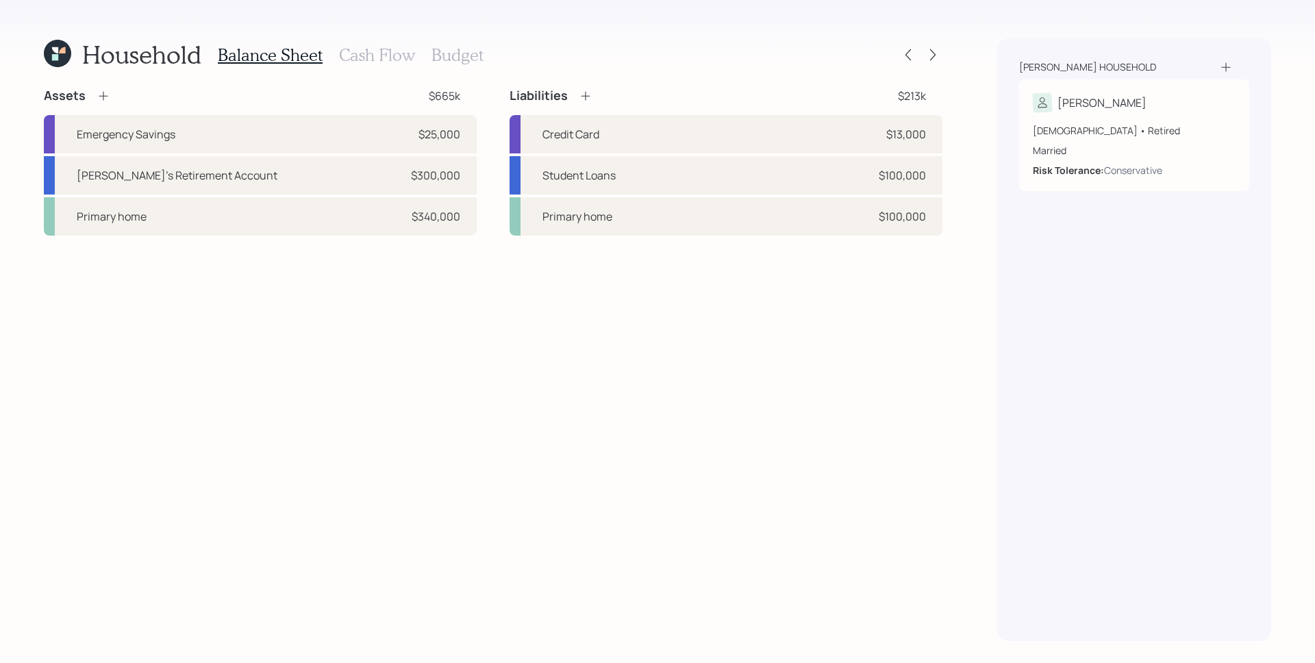
click at [56, 43] on icon at bounding box center [57, 53] width 27 height 27
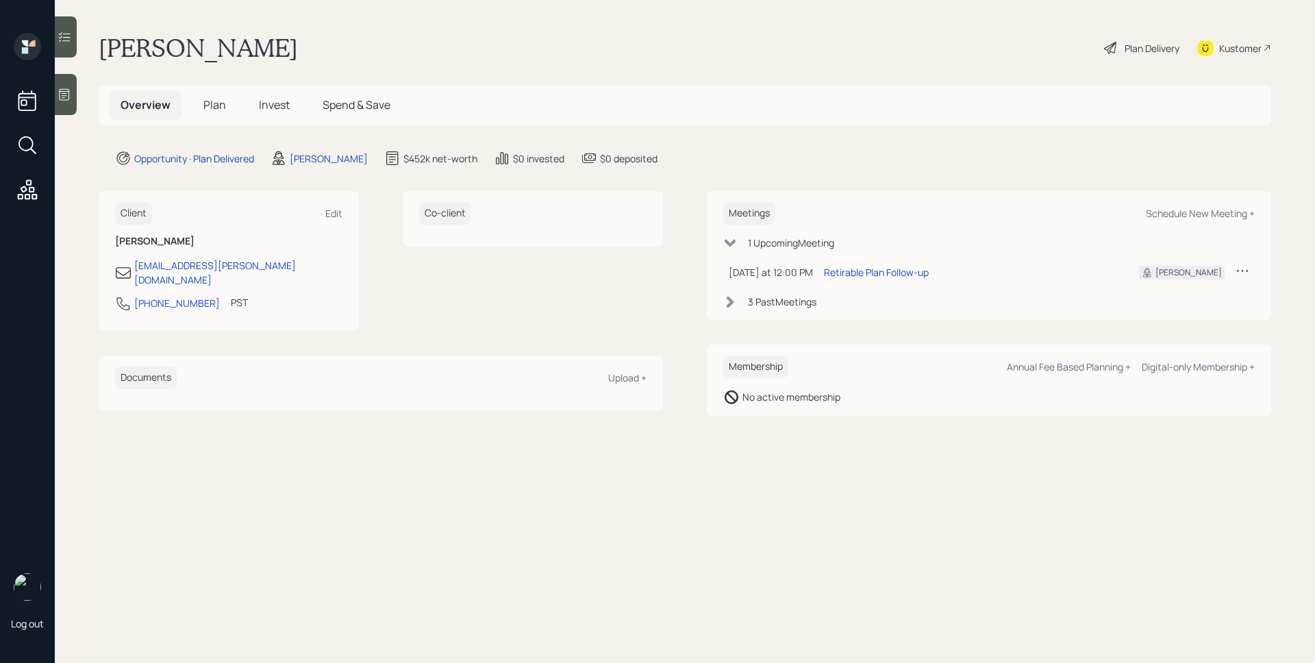
click at [1179, 205] on div "Meetings Schedule New Meeting +" at bounding box center [988, 213] width 531 height 23
click at [1181, 214] on div "Schedule New Meeting +" at bounding box center [1200, 213] width 109 height 13
select select "d946c976-65aa-4529-ac9d-02c4f1114fc0"
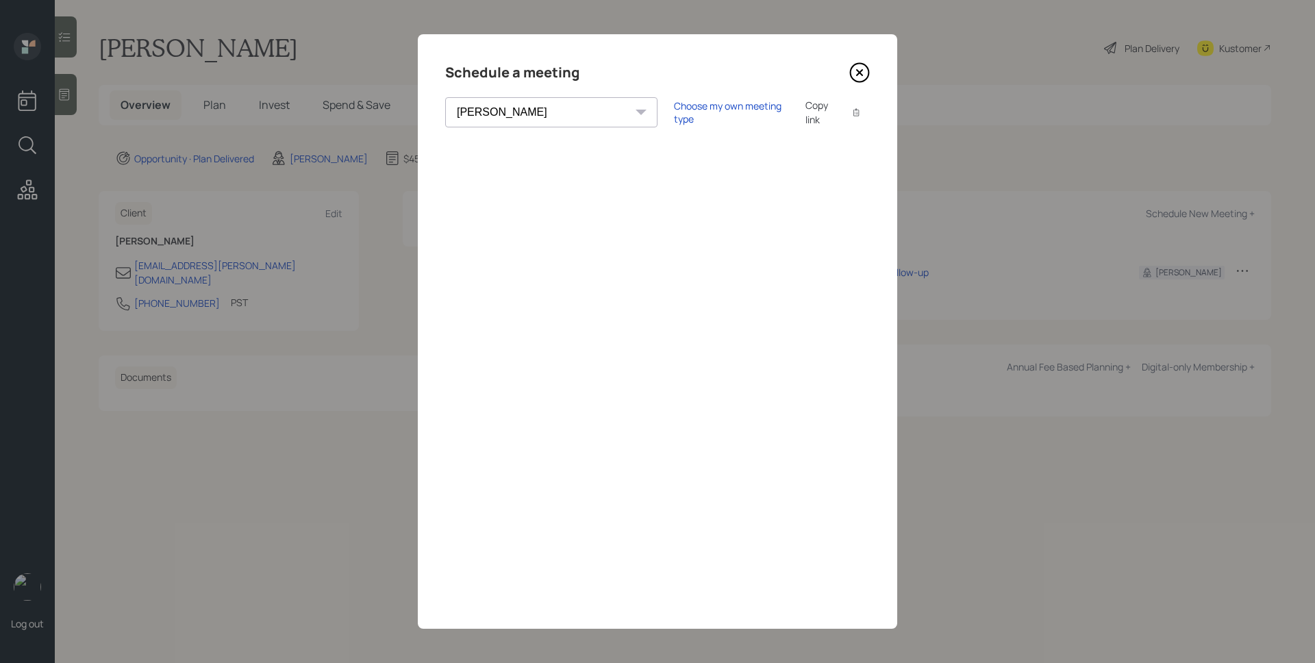
click at [797, 564] on div "Schedule a meeting Theresa Spinello Matthew Burke Xavier Ross Eitan Bar-David I…" at bounding box center [657, 331] width 479 height 595
click at [858, 69] on icon at bounding box center [859, 72] width 21 height 21
